Goal: Task Accomplishment & Management: Complete application form

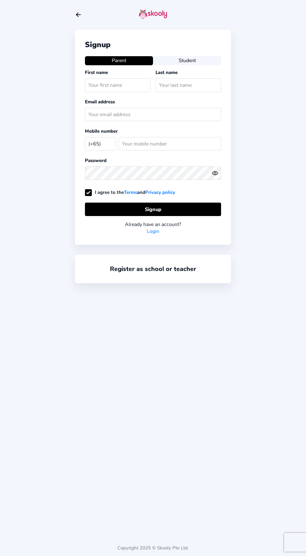
select select "SG"
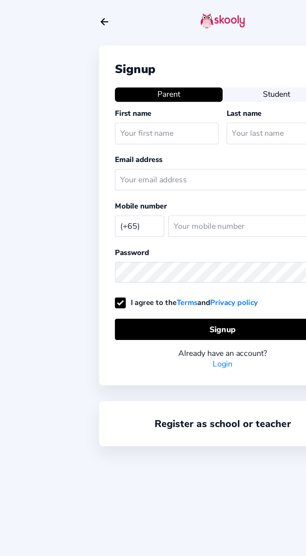
click at [119, 83] on input "text" at bounding box center [118, 84] width 66 height 13
type input "Z"
type input "Aizu"
click at [177, 85] on input "text" at bounding box center [188, 84] width 66 height 13
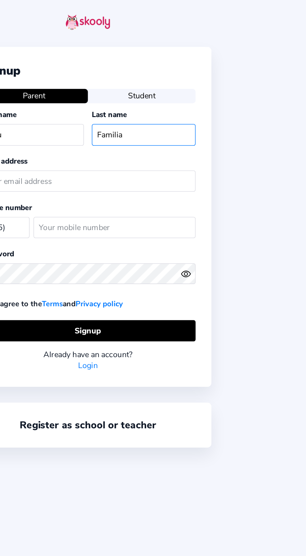
type input "Familia"
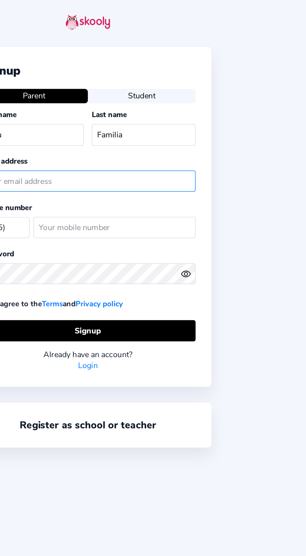
click at [171, 111] on input "text" at bounding box center [153, 114] width 136 height 13
click at [171, 115] on input "text" at bounding box center [153, 114] width 136 height 13
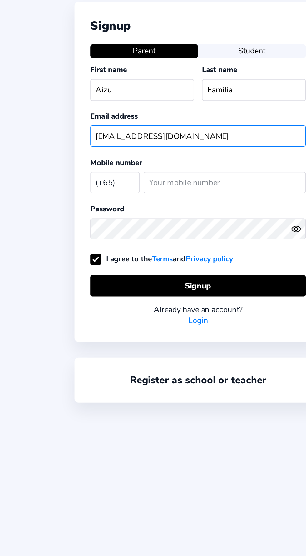
type input "[EMAIL_ADDRESS][DOMAIN_NAME]"
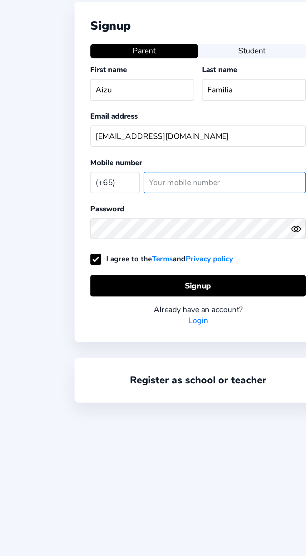
click at [160, 146] on input "number" at bounding box center [170, 143] width 102 height 13
type input "89071880"
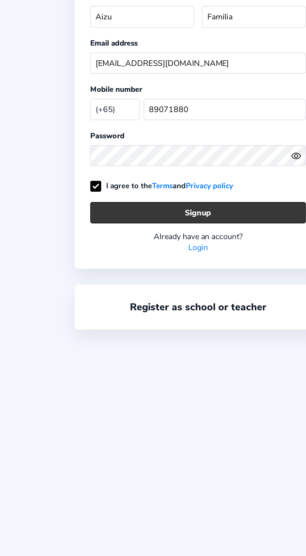
click at [177, 205] on button "Signup" at bounding box center [153, 208] width 136 height 13
